Goal: Check status: Verify the current state of an ongoing process or item

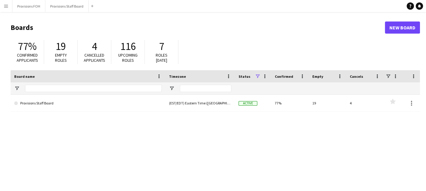
click at [7, 5] on app-icon "Menu" at bounding box center [6, 6] width 5 height 5
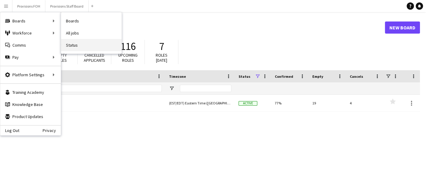
click at [79, 44] on link "Status" at bounding box center [91, 45] width 60 height 12
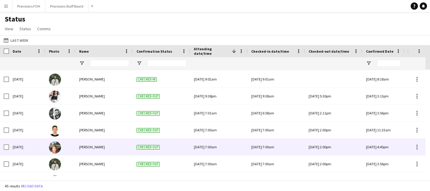
scroll to position [135, 0]
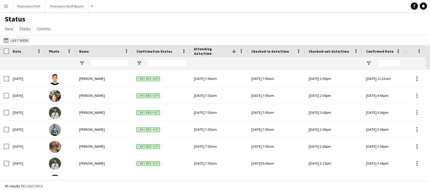
click at [17, 40] on button "[DATE] to [DATE] Last Week" at bounding box center [15, 40] width 27 height 7
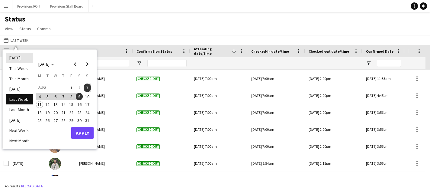
click at [16, 57] on li "[DATE]" at bounding box center [20, 58] width 28 height 10
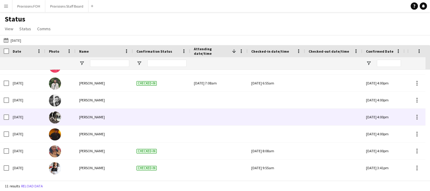
scroll to position [80, 0]
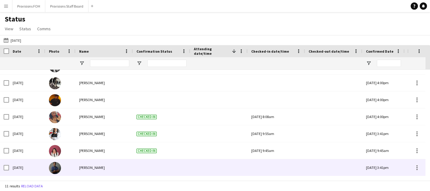
click at [150, 166] on div at bounding box center [161, 167] width 57 height 17
click at [277, 161] on div at bounding box center [277, 167] width 50 height 17
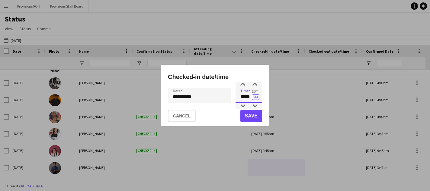
click at [251, 95] on input "*****" at bounding box center [249, 95] width 27 height 15
type input "****"
click at [252, 116] on button "Save" at bounding box center [252, 116] width 22 height 12
